Goal: Information Seeking & Learning: Check status

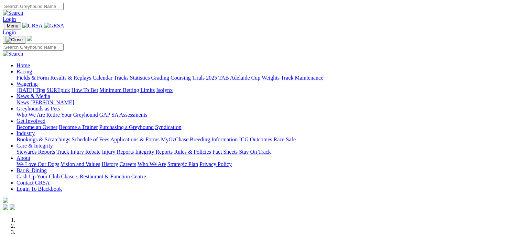
click at [87, 75] on link "Results & Replays" at bounding box center [70, 78] width 41 height 6
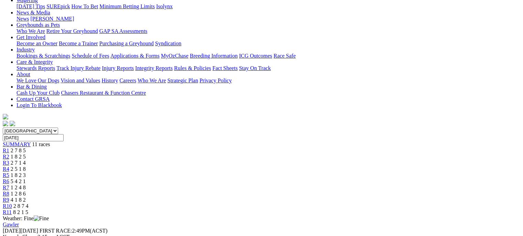
scroll to position [91, 0]
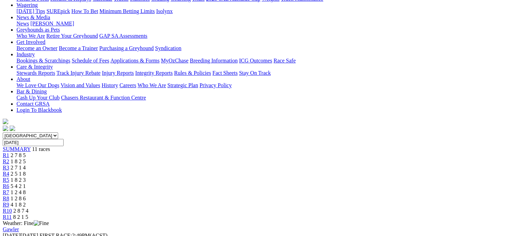
click at [159, 159] on div "R2 1 8 2 5" at bounding box center [261, 162] width 517 height 6
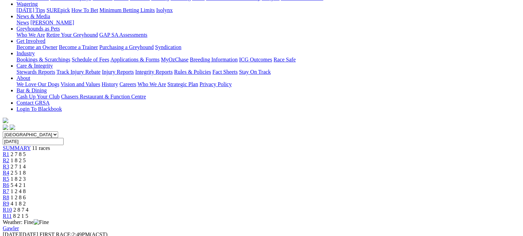
scroll to position [86, 0]
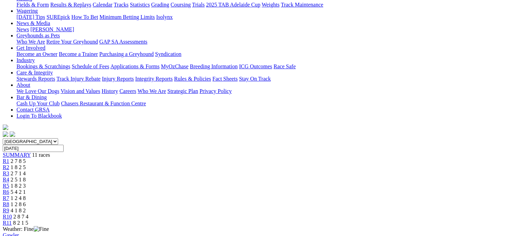
click at [9, 171] on link "R3" at bounding box center [6, 174] width 7 height 6
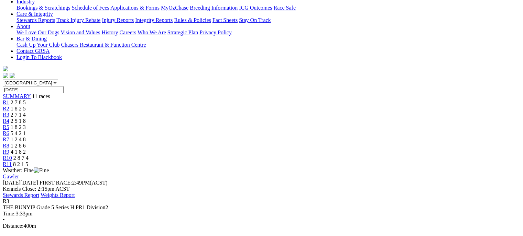
scroll to position [132, 0]
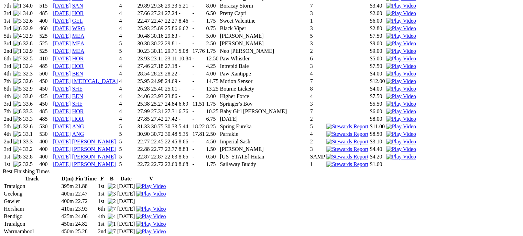
scroll to position [994, 0]
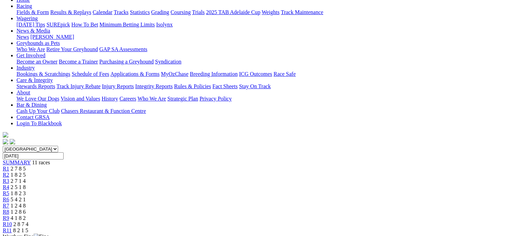
scroll to position [75, 0]
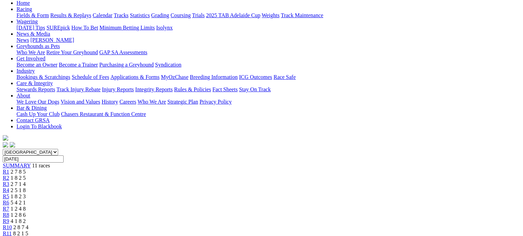
click at [9, 188] on link "R4" at bounding box center [6, 191] width 7 height 6
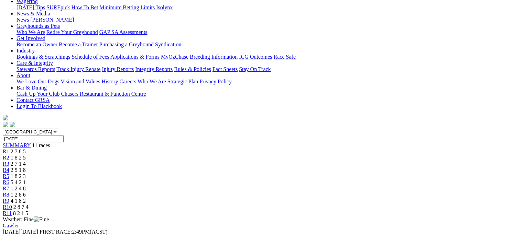
scroll to position [91, 0]
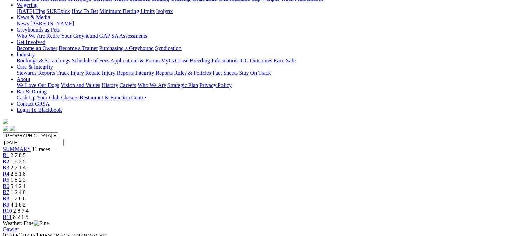
click at [9, 177] on link "R5" at bounding box center [6, 180] width 7 height 6
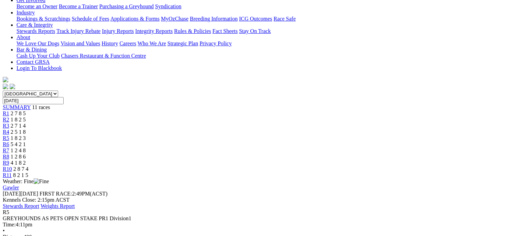
scroll to position [111, 0]
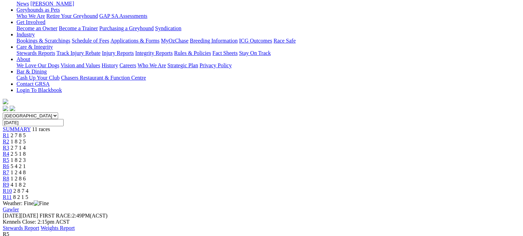
click at [26, 164] on span "5 4 2 1" at bounding box center [18, 167] width 15 height 6
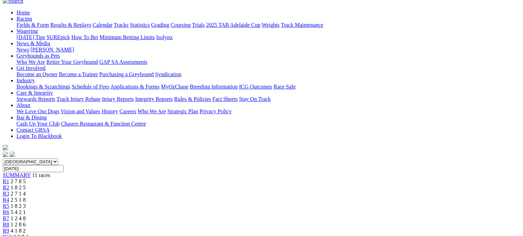
scroll to position [62, 0]
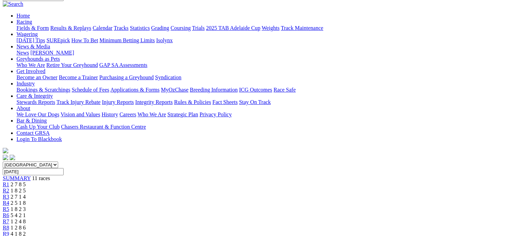
click at [333, 219] on div "R7 1 2 4 8" at bounding box center [261, 222] width 517 height 6
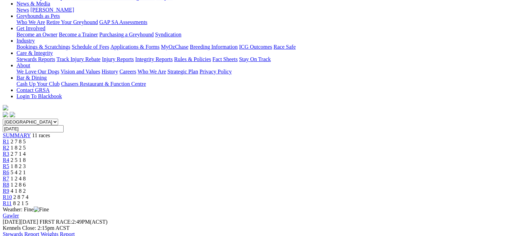
scroll to position [100, 0]
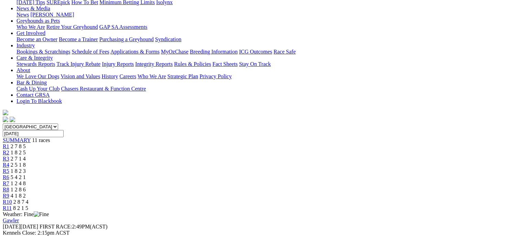
click at [9, 187] on link "R8" at bounding box center [6, 190] width 7 height 6
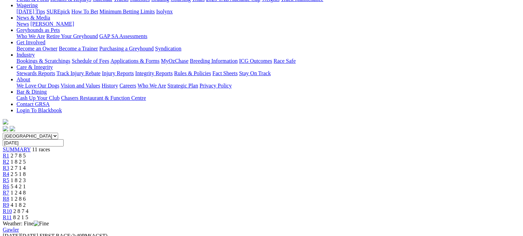
scroll to position [86, 0]
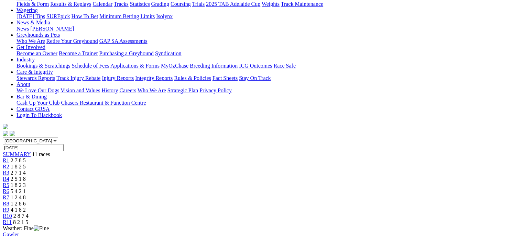
click at [9, 207] on link "R9" at bounding box center [6, 210] width 7 height 6
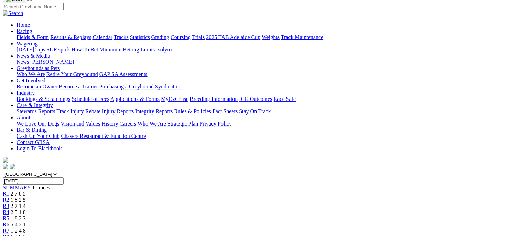
scroll to position [51, 0]
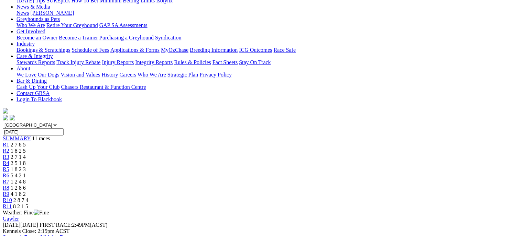
scroll to position [80, 0]
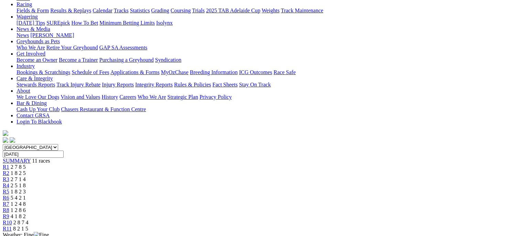
click at [467, 226] on div "R11 8 2 1 5" at bounding box center [261, 229] width 517 height 6
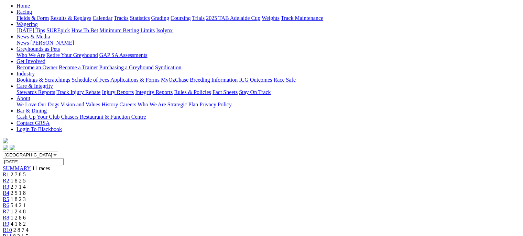
scroll to position [58, 0]
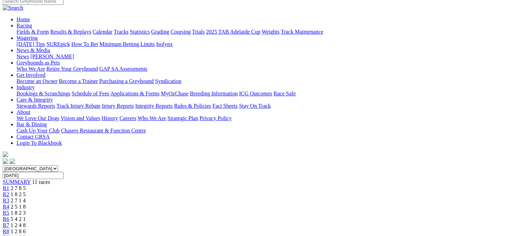
click at [126, 186] on div "R1 2 7 8 5" at bounding box center [261, 189] width 517 height 6
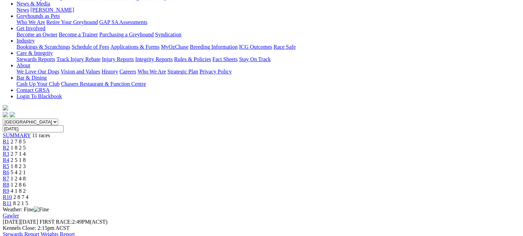
scroll to position [103, 0]
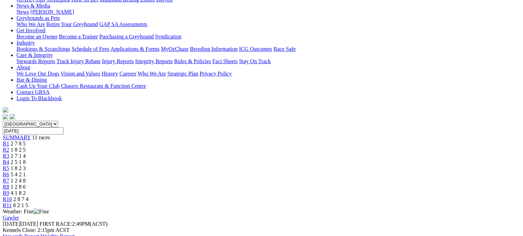
click at [9, 147] on link "R2" at bounding box center [6, 150] width 7 height 6
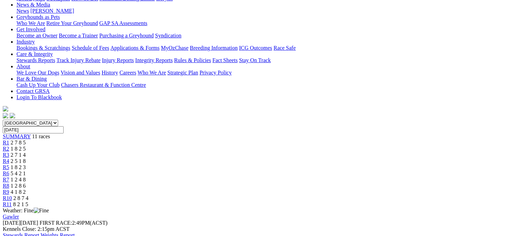
scroll to position [96, 0]
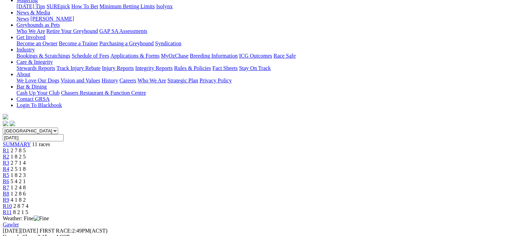
click at [26, 160] on span "2 7 1 4" at bounding box center [18, 163] width 15 height 6
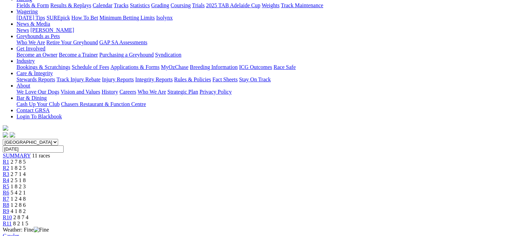
click at [9, 178] on link "R4" at bounding box center [6, 181] width 7 height 6
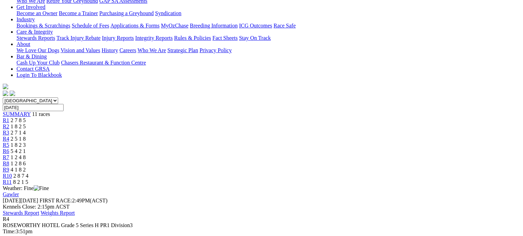
scroll to position [110, 0]
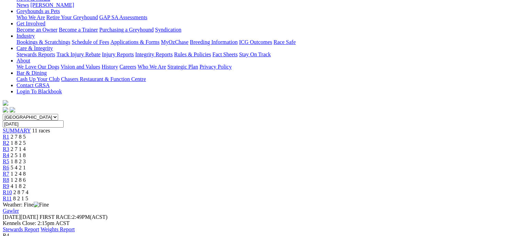
click at [26, 159] on span "1 8 2 3" at bounding box center [18, 162] width 15 height 6
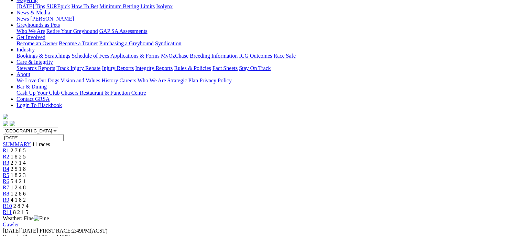
scroll to position [90, 0]
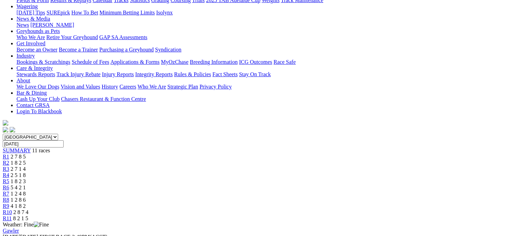
click at [9, 185] on link "R6" at bounding box center [6, 188] width 7 height 6
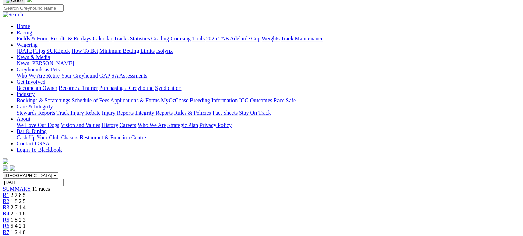
scroll to position [49, 0]
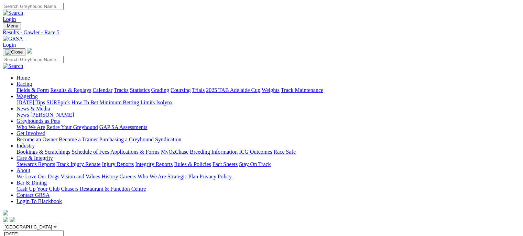
click at [22, 87] on link "Fields & Form" at bounding box center [32, 90] width 32 height 6
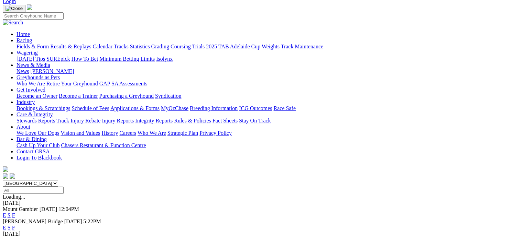
scroll to position [48, 0]
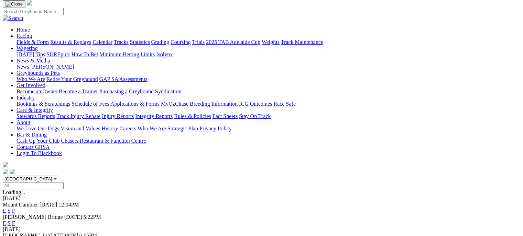
click at [15, 221] on link "F" at bounding box center [13, 224] width 3 height 6
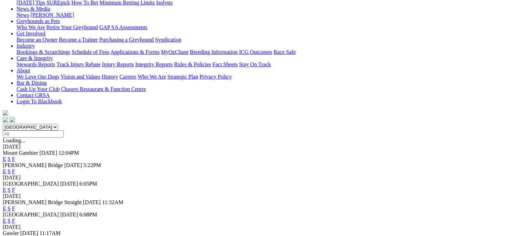
scroll to position [102, 0]
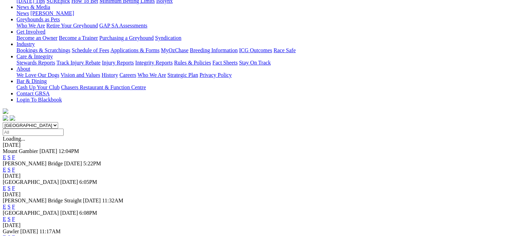
click at [15, 204] on link "F" at bounding box center [13, 207] width 3 height 6
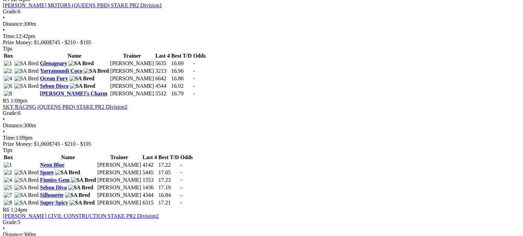
scroll to position [664, 0]
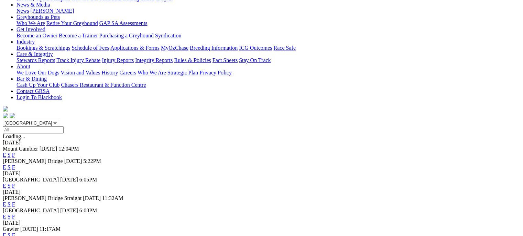
scroll to position [104, 0]
click at [15, 183] on link "F" at bounding box center [13, 186] width 3 height 6
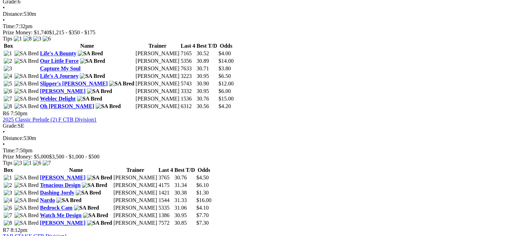
scroll to position [830, 0]
